Goal: Find specific page/section: Find specific page/section

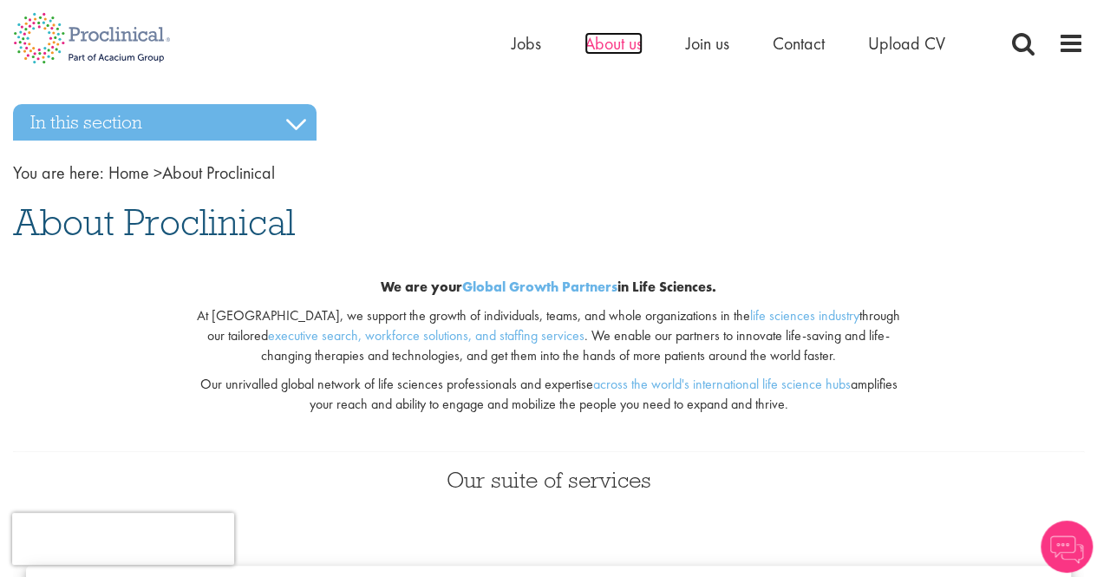
click at [616, 48] on span "About us" at bounding box center [614, 43] width 58 height 23
click at [616, 44] on span "About us" at bounding box center [614, 43] width 58 height 23
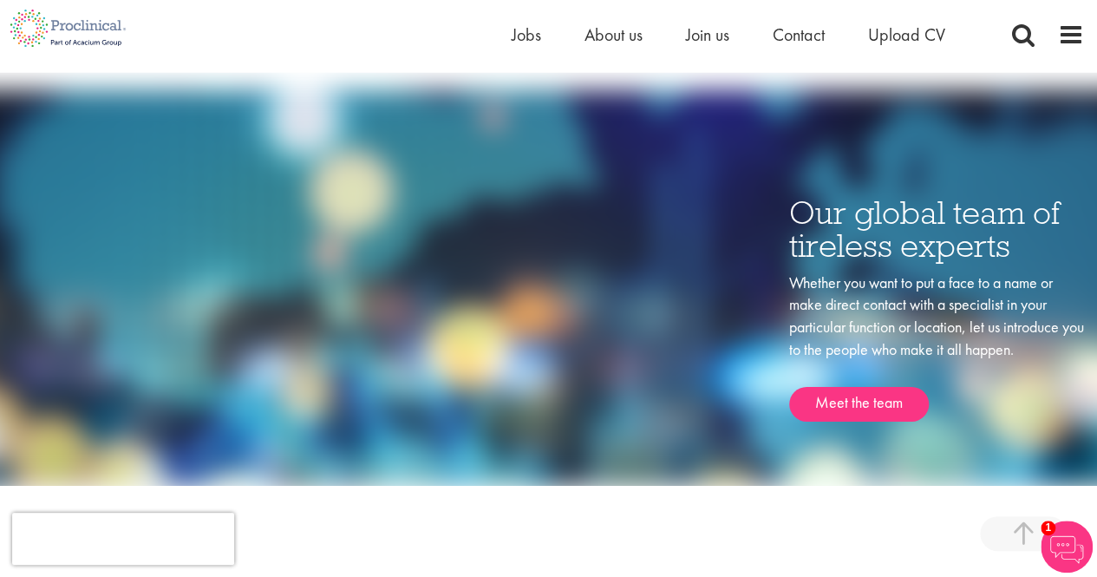
scroll to position [2701, 0]
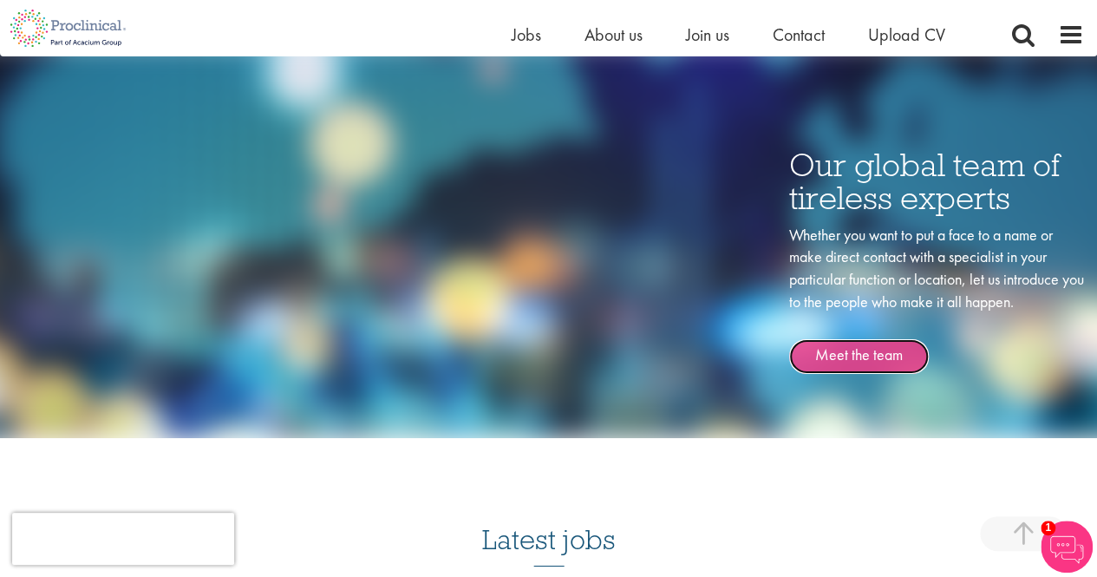
click at [878, 350] on link "Meet the team" at bounding box center [860, 356] width 140 height 35
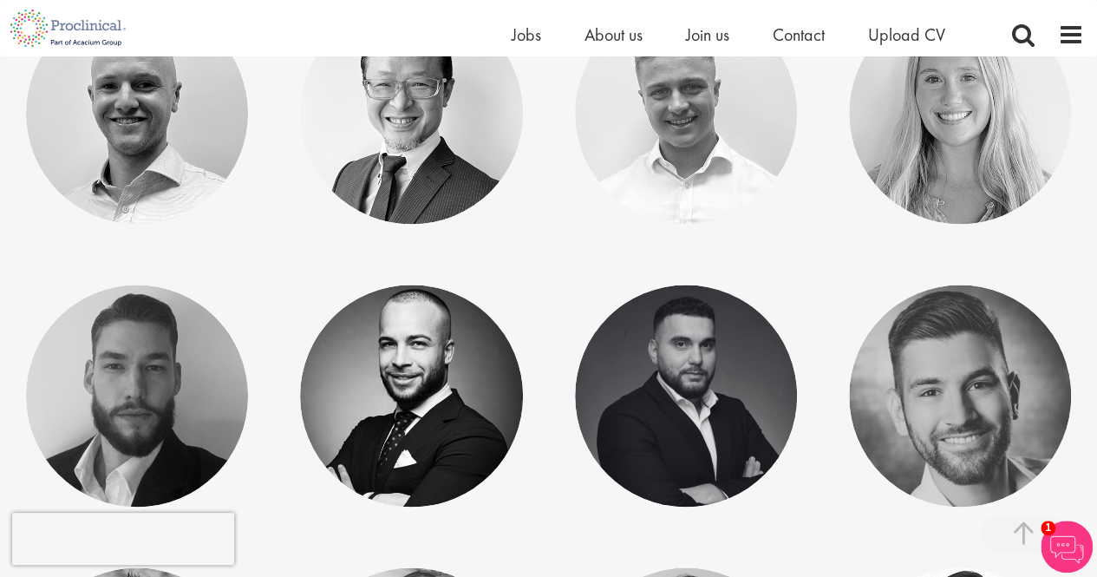
scroll to position [1194, 0]
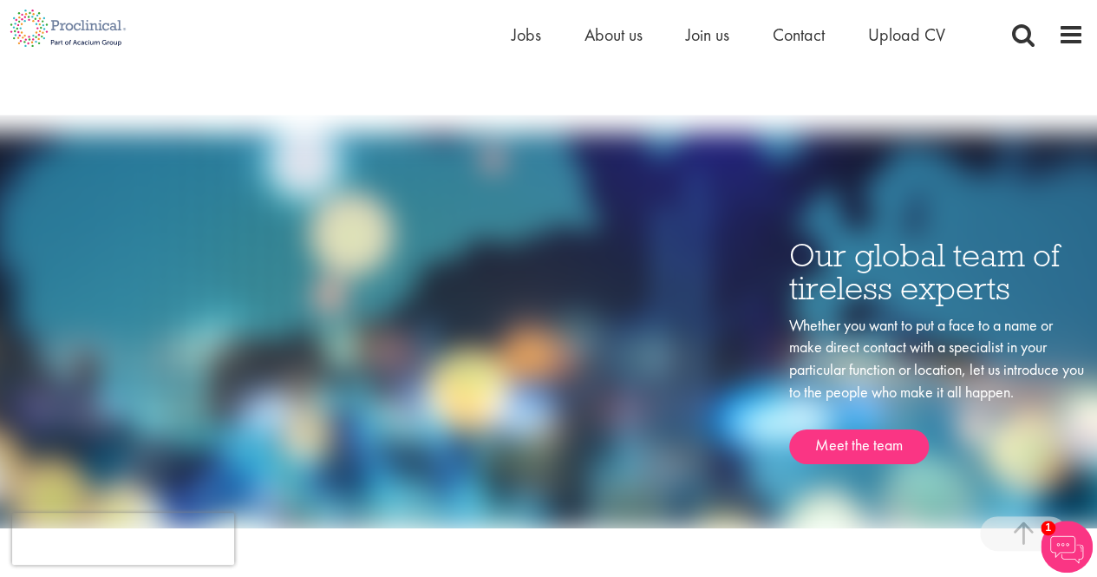
scroll to position [2705, 0]
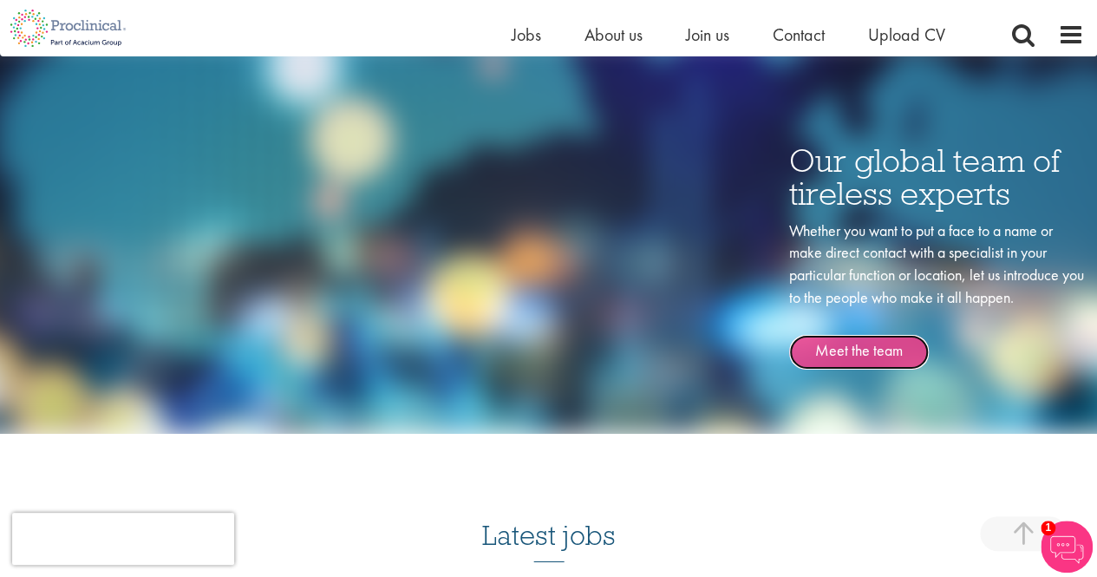
click at [863, 354] on link "Meet the team" at bounding box center [860, 352] width 140 height 35
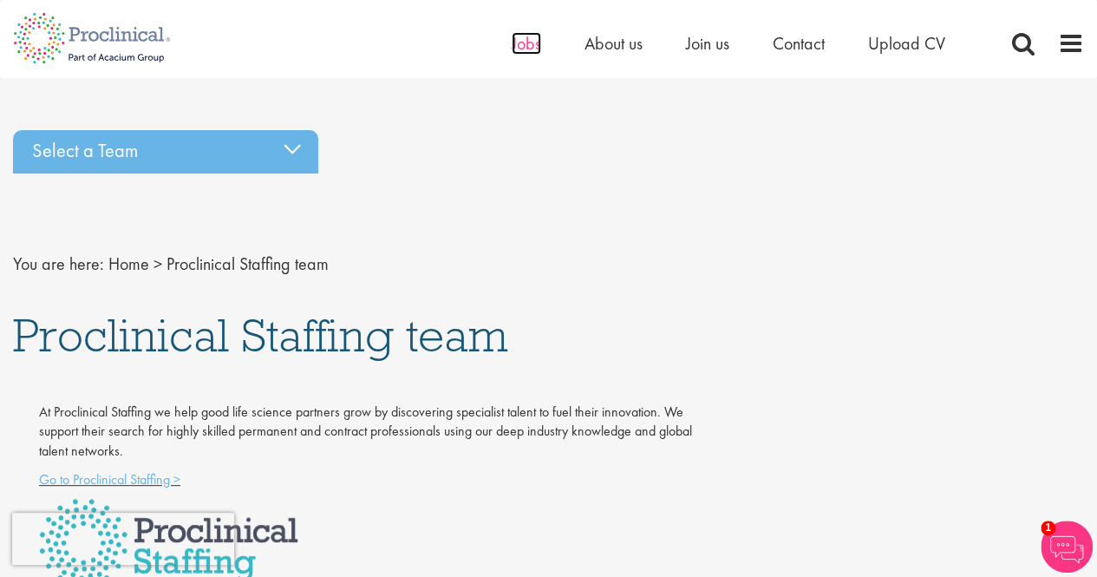
click at [527, 46] on span "Jobs" at bounding box center [526, 43] width 29 height 23
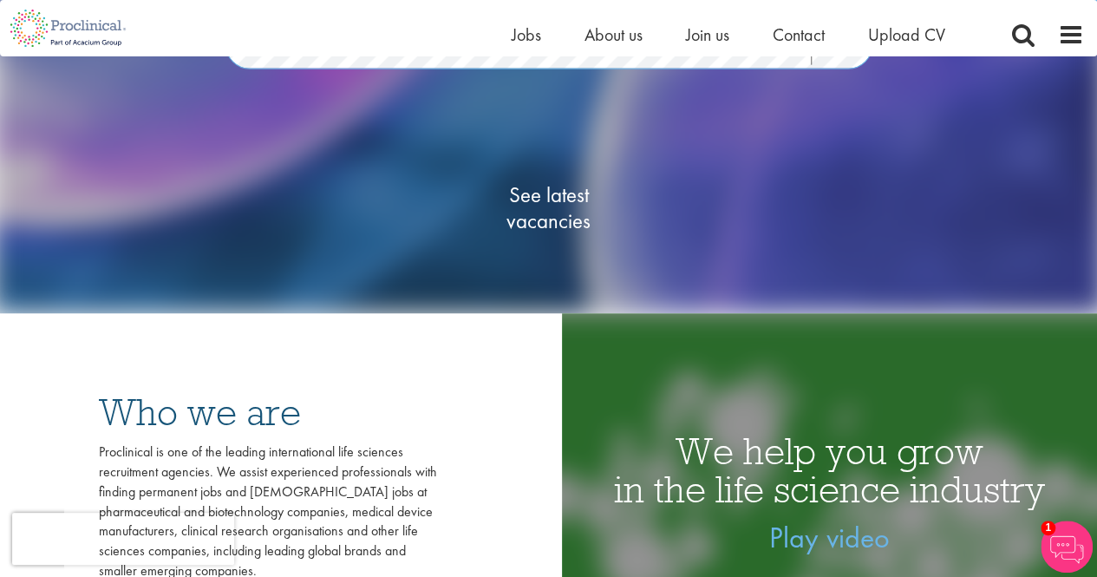
scroll to position [219, 0]
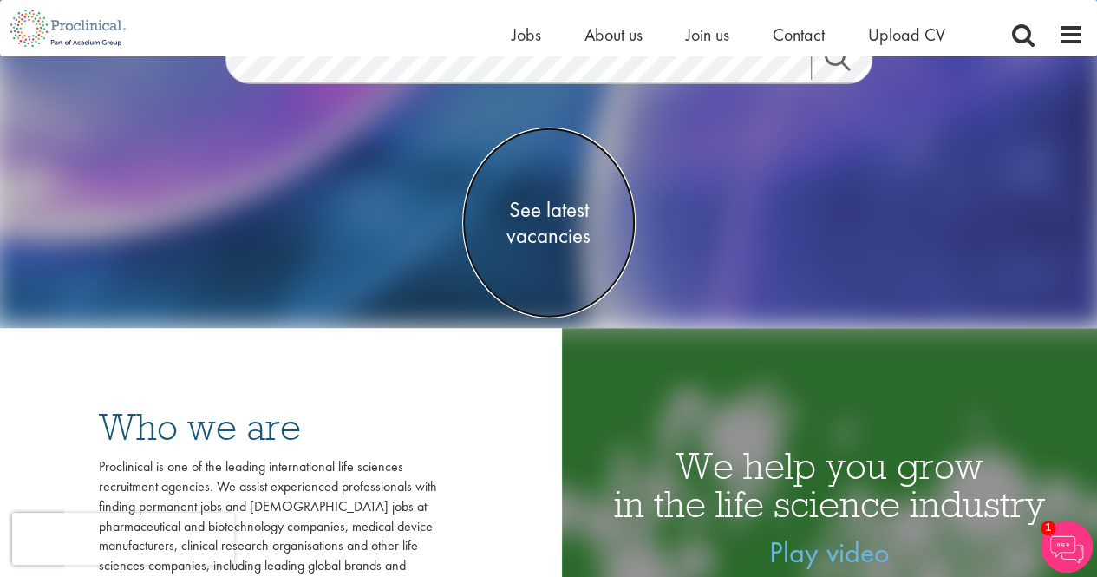
click at [529, 213] on span "See latest vacancies" at bounding box center [549, 222] width 174 height 52
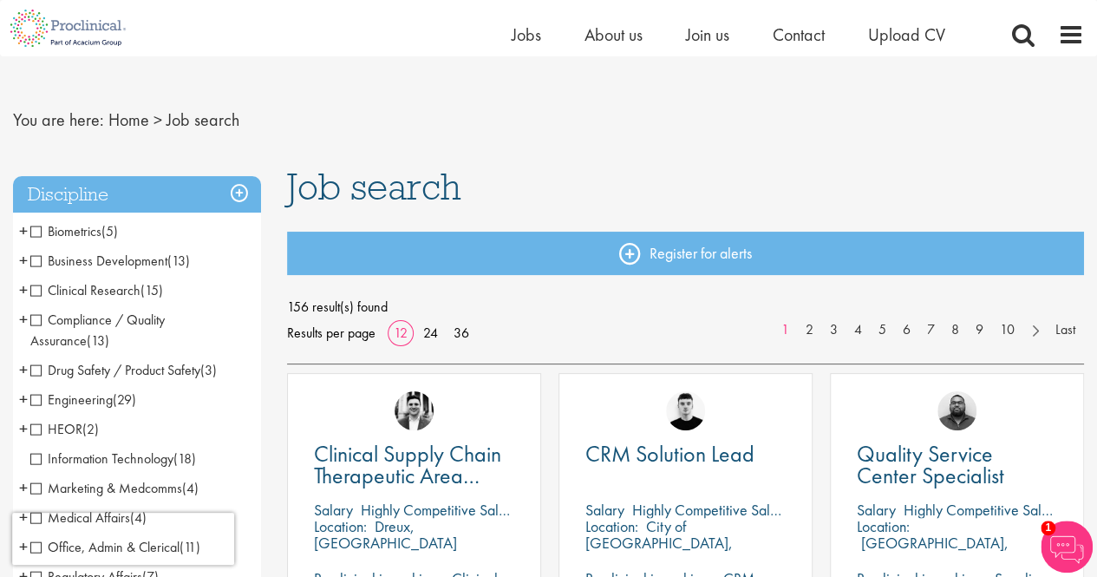
scroll to position [13, 0]
